Goal: Find specific page/section: Find specific page/section

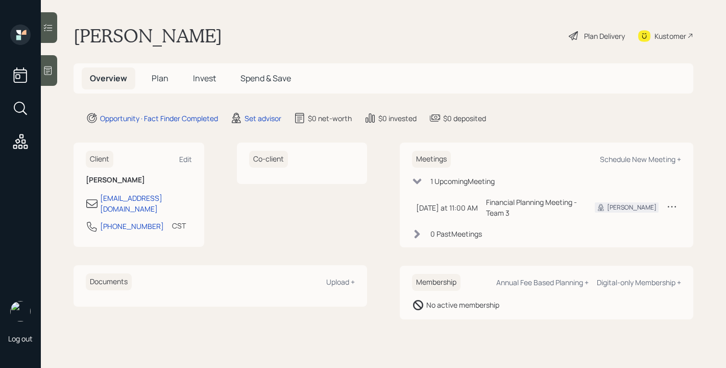
click at [452, 53] on main "Carol Payne Plan Delivery Kustomer Overview Plan Invest Spend & Save Opportunit…" at bounding box center [383, 184] width 685 height 368
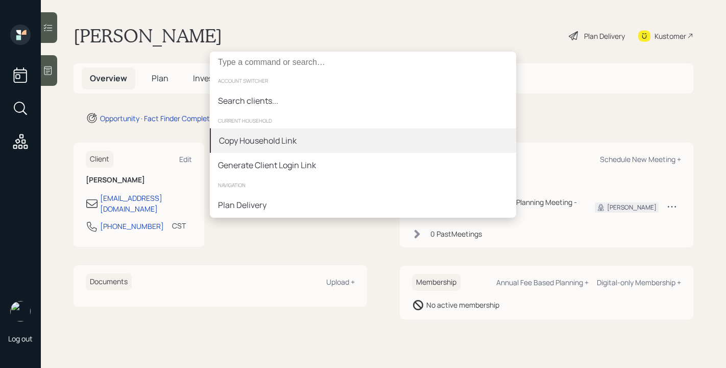
click at [298, 144] on div "Copy Household Link" at bounding box center [363, 140] width 306 height 25
